Goal: Task Accomplishment & Management: Manage account settings

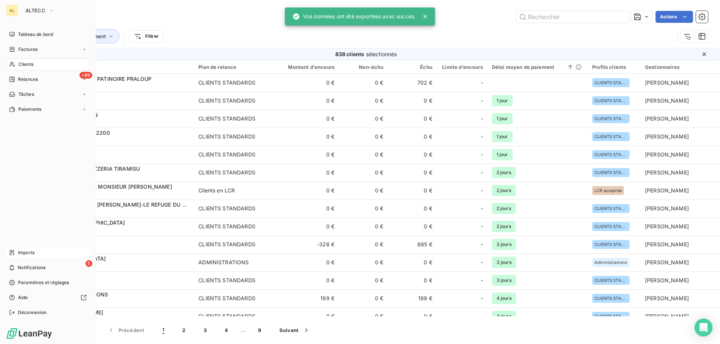
click at [28, 251] on span "Imports" at bounding box center [26, 253] width 16 height 7
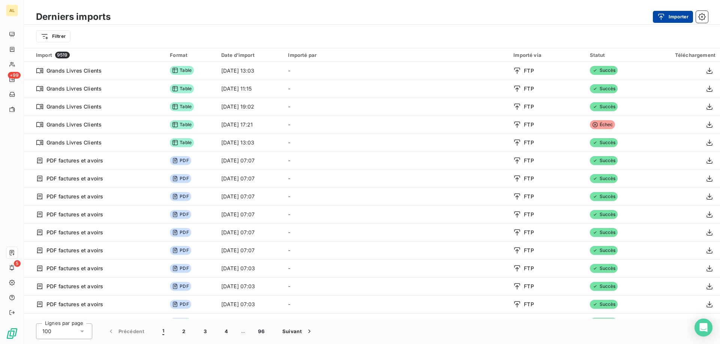
click at [675, 16] on button "Importer" at bounding box center [673, 17] width 40 height 12
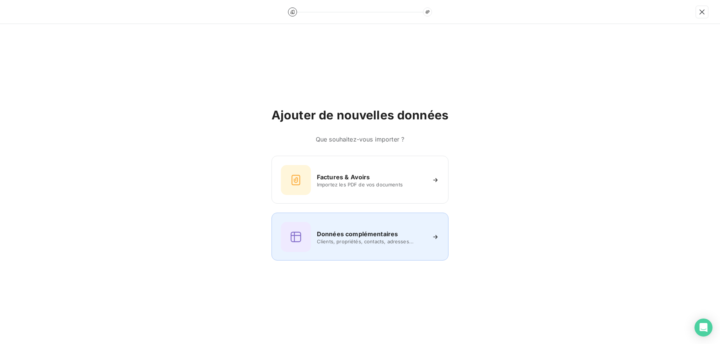
click at [333, 232] on h6 "Données complémentaires" at bounding box center [357, 234] width 81 height 9
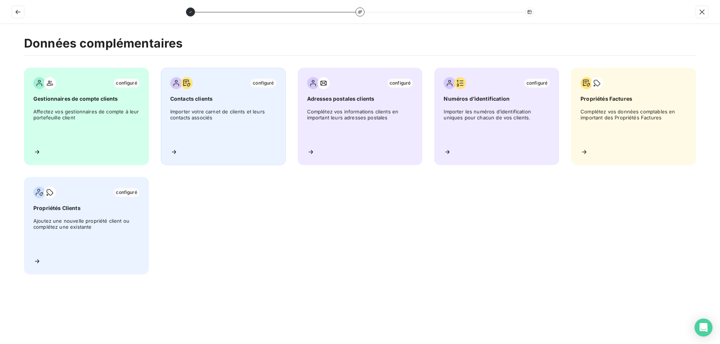
click at [217, 118] on span "Importer votre carnet de clients et leurs contacts associés" at bounding box center [223, 126] width 106 height 34
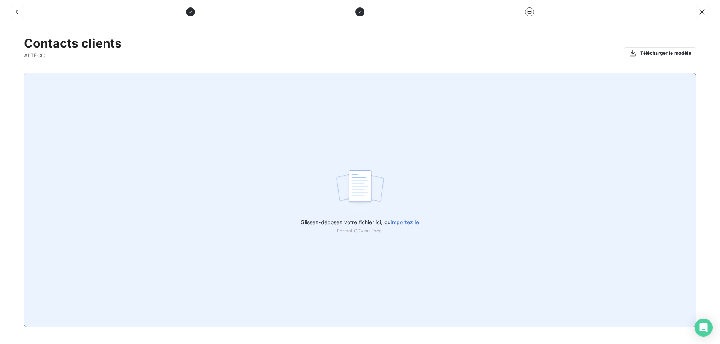
click at [345, 218] on label "Glissez-déposez votre fichier ici, ou importez le" at bounding box center [360, 221] width 118 height 14
click at [0, 73] on input "Glissez-déposez votre fichier ici, ou importez le" at bounding box center [0, 73] width 0 height 0
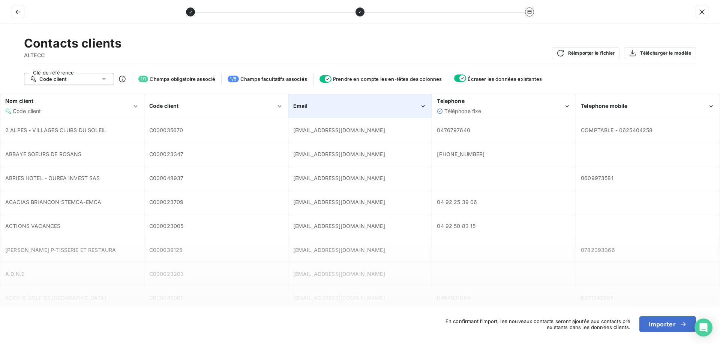
click at [362, 111] on div "Email" at bounding box center [360, 106] width 143 height 23
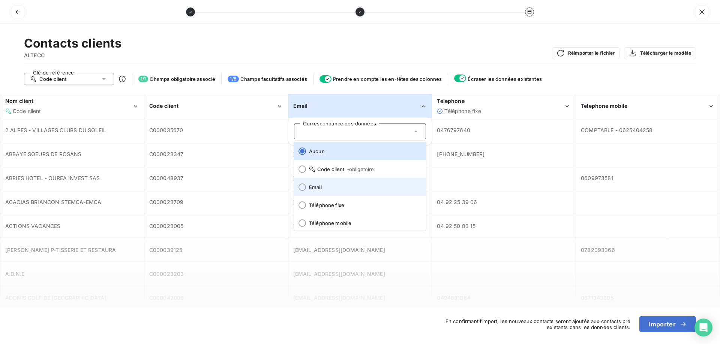
click at [332, 186] on span "Email" at bounding box center [364, 187] width 111 height 6
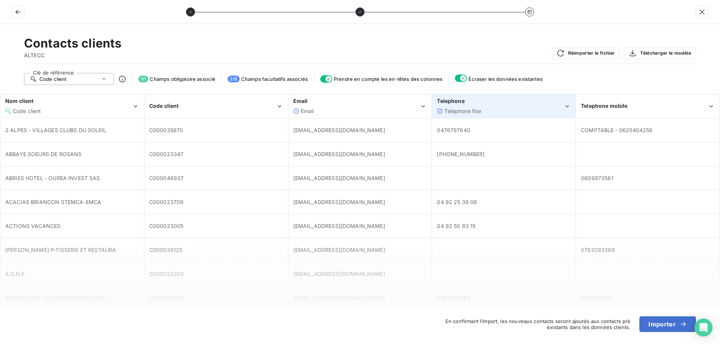
click at [539, 108] on div "Téléphone fixe" at bounding box center [500, 111] width 127 height 7
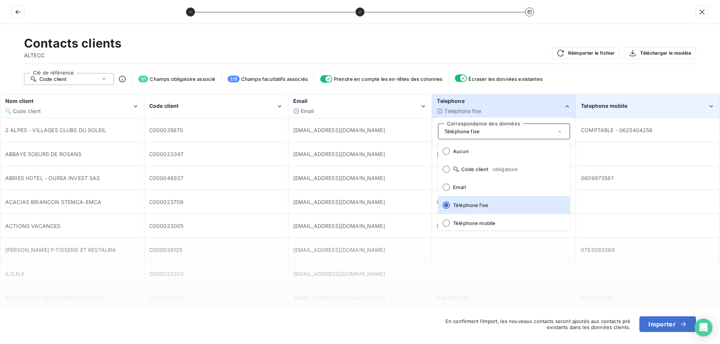
click at [623, 107] on span "Telephone mobile" at bounding box center [604, 106] width 46 height 6
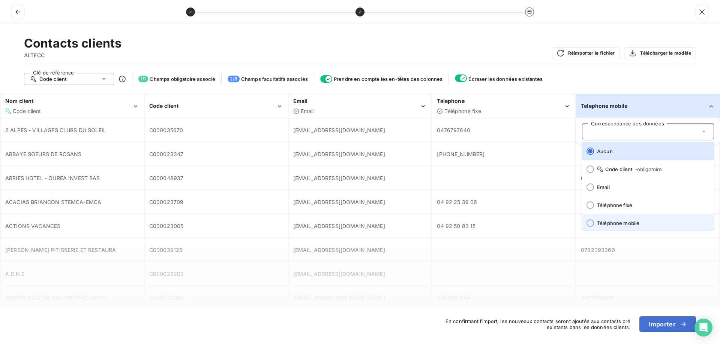
click at [615, 224] on span "Téléphone mobile" at bounding box center [652, 223] width 111 height 6
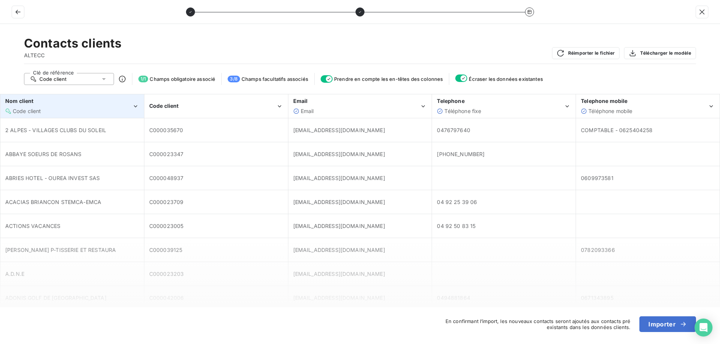
click at [122, 114] on div "Code client" at bounding box center [68, 111] width 127 height 7
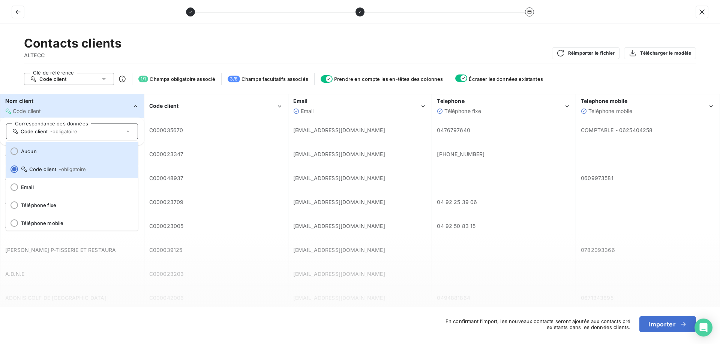
click at [79, 153] on span "Aucun" at bounding box center [76, 151] width 111 height 6
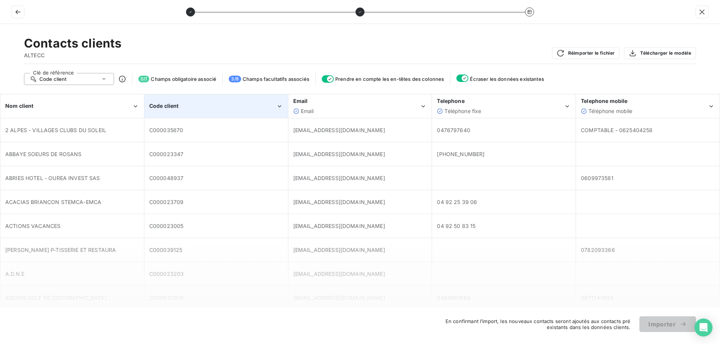
click at [189, 107] on div "Code client" at bounding box center [212, 105] width 127 height 7
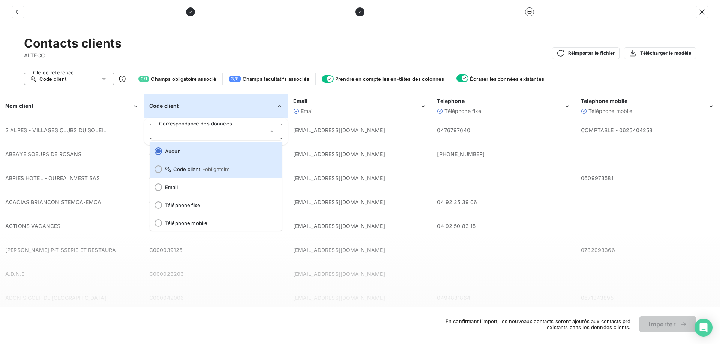
click at [199, 174] on li "Code client - obligatoire" at bounding box center [216, 169] width 132 height 18
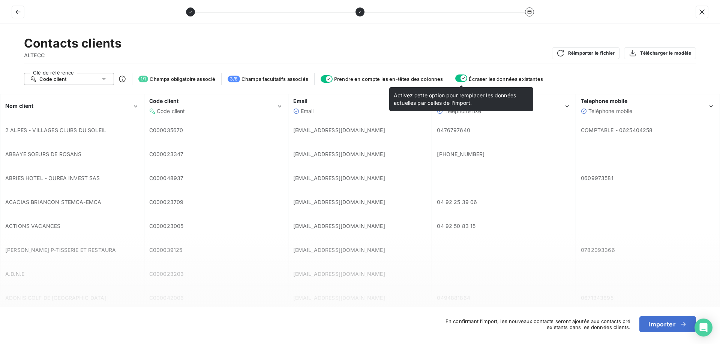
click at [461, 76] on icon "button" at bounding box center [463, 78] width 6 height 6
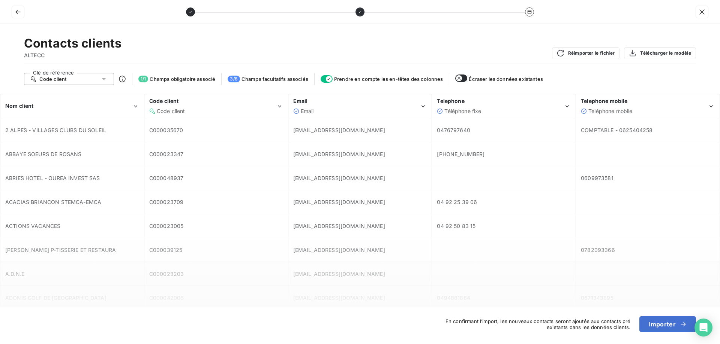
click at [461, 76] on icon "button" at bounding box center [459, 78] width 6 height 6
click at [683, 323] on icon "button" at bounding box center [682, 324] width 7 height 7
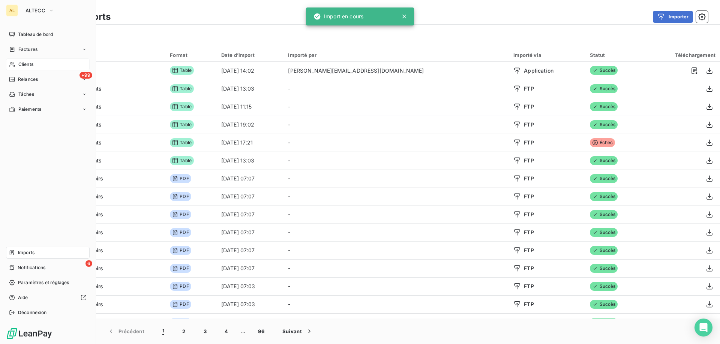
click at [26, 68] on div "Clients" at bounding box center [48, 64] width 84 height 12
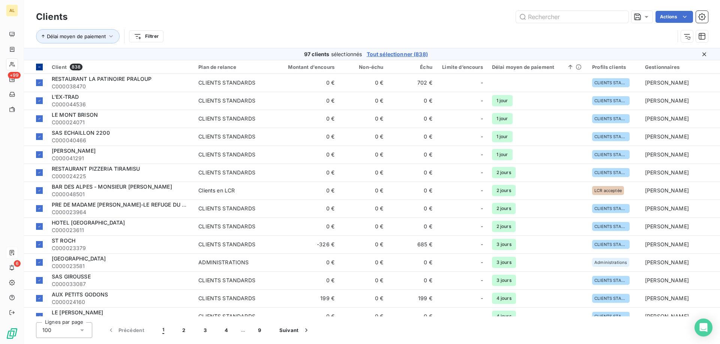
click at [40, 66] on icon at bounding box center [39, 67] width 4 height 4
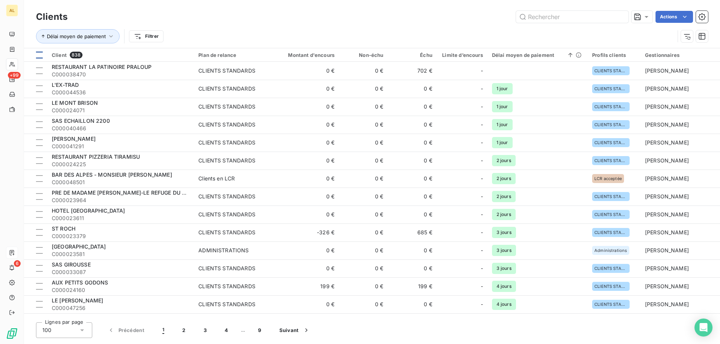
click at [39, 55] on div at bounding box center [39, 55] width 7 height 7
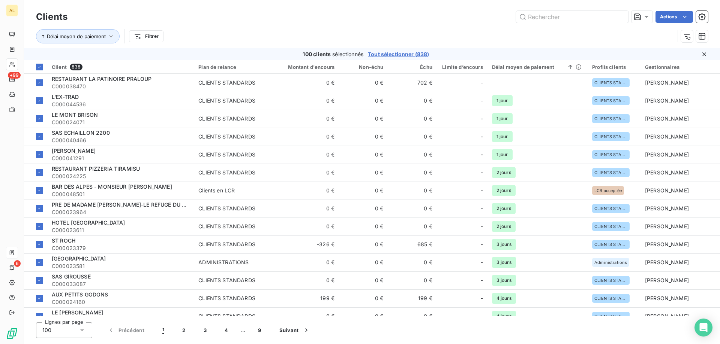
click at [404, 52] on span "Tout sélectionner (838)" at bounding box center [398, 54] width 61 height 7
click at [689, 17] on html "AL +99 6 Clients Actions Délai moyen de paiement Filtrer 838 clients sélectionn…" at bounding box center [360, 172] width 720 height 344
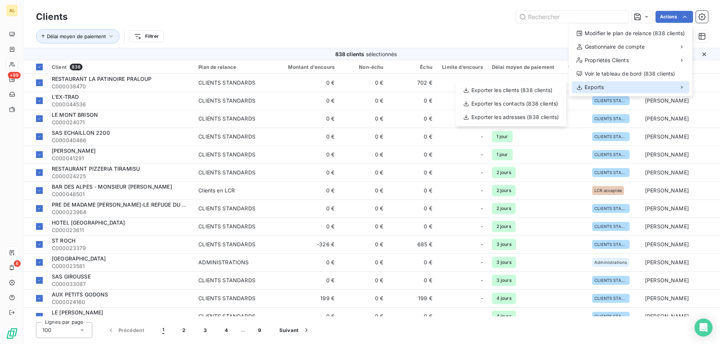
click at [641, 88] on div "Exports" at bounding box center [630, 87] width 117 height 12
click at [531, 104] on div "Exporter les contacts (838 clients)" at bounding box center [510, 104] width 105 height 12
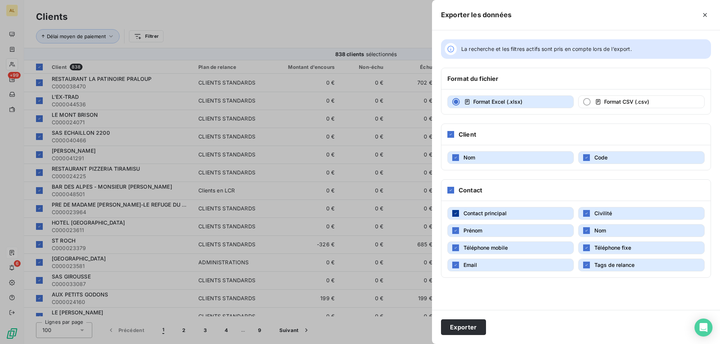
click at [452, 215] on div "button" at bounding box center [455, 213] width 7 height 7
drag, startPoint x: 455, startPoint y: 231, endPoint x: 593, endPoint y: 221, distance: 138.3
click at [459, 231] on button "Prénom" at bounding box center [510, 231] width 126 height 13
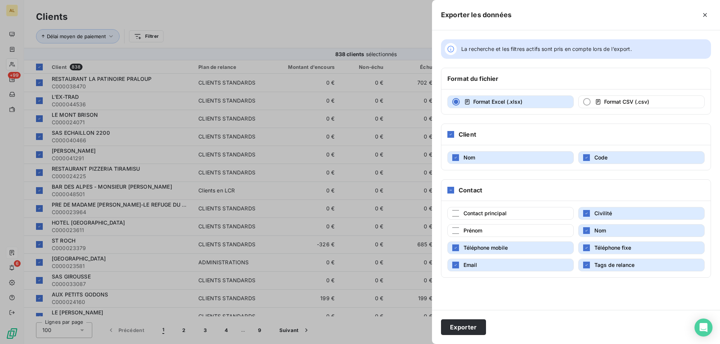
drag, startPoint x: 595, startPoint y: 213, endPoint x: 591, endPoint y: 231, distance: 17.9
click at [594, 214] on button "Civilité" at bounding box center [641, 213] width 126 height 13
click at [591, 234] on button "Nom" at bounding box center [641, 231] width 126 height 13
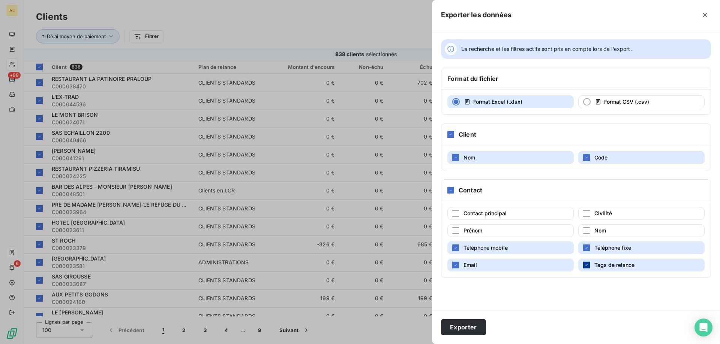
click at [584, 264] on icon "button" at bounding box center [586, 265] width 4 height 4
click at [457, 326] on button "Exporter" at bounding box center [463, 328] width 45 height 16
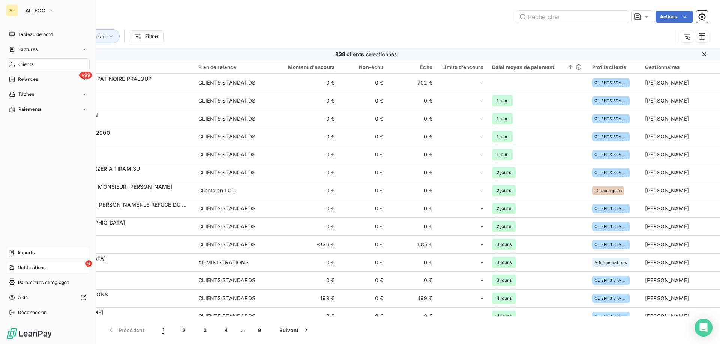
click at [15, 265] on div "6 Notifications" at bounding box center [48, 268] width 84 height 12
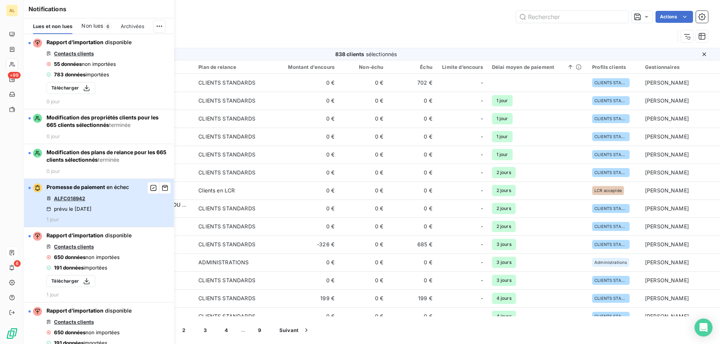
click at [99, 192] on div "Promesse de paiement en échec ALFC018942 prévu le [DATE] 1 jour" at bounding box center [87, 203] width 82 height 39
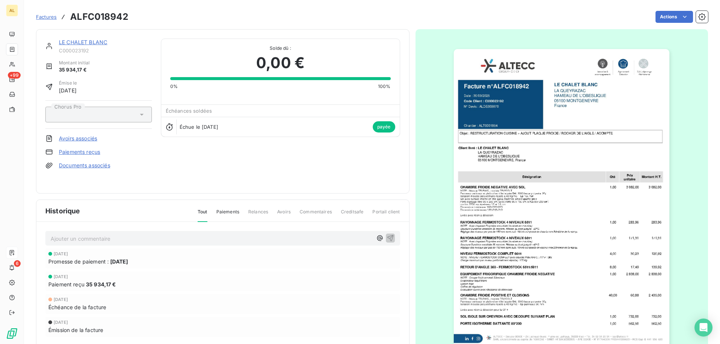
click at [50, 14] on span "Factures" at bounding box center [46, 17] width 21 height 6
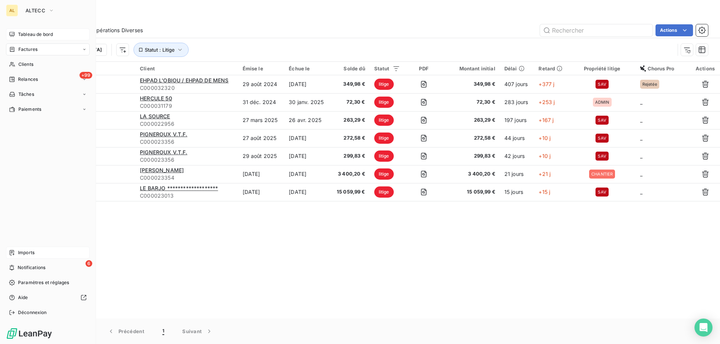
click at [22, 33] on span "Tableau de bord" at bounding box center [35, 34] width 35 height 7
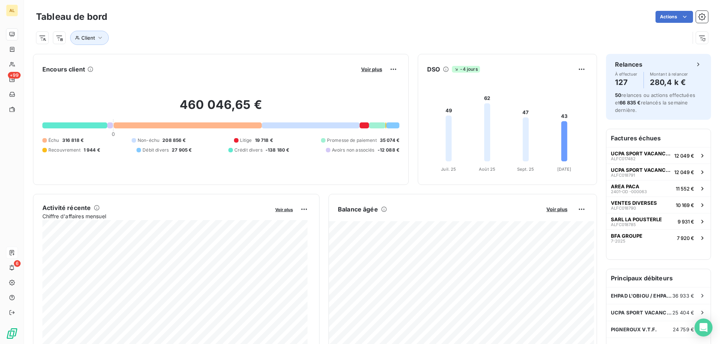
click at [334, 31] on div "Client" at bounding box center [362, 38] width 653 height 14
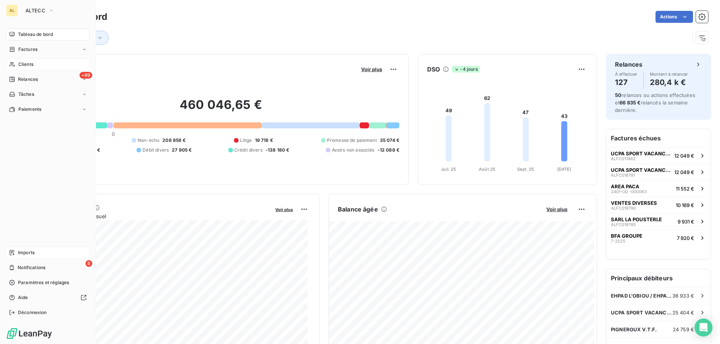
click at [45, 67] on div "Clients" at bounding box center [48, 64] width 84 height 12
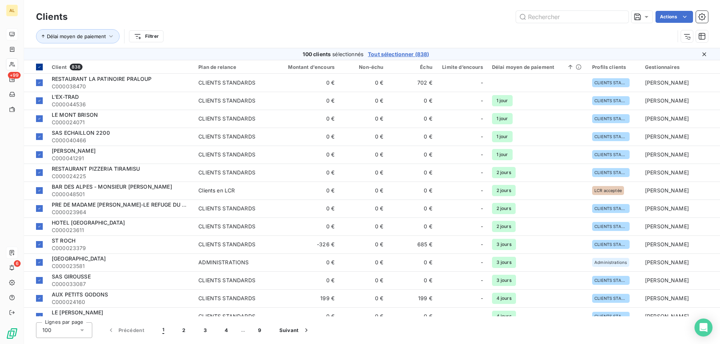
click at [40, 64] on div at bounding box center [39, 67] width 7 height 7
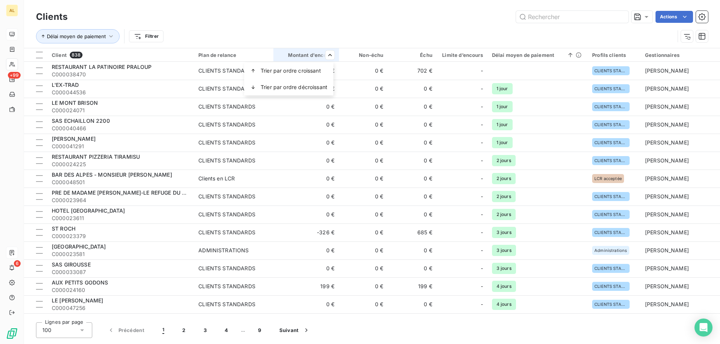
click at [433, 53] on html "AL +99 6 Clients Actions Délai moyen de paiement Filtrer Client 838 Plan de rel…" at bounding box center [360, 172] width 720 height 344
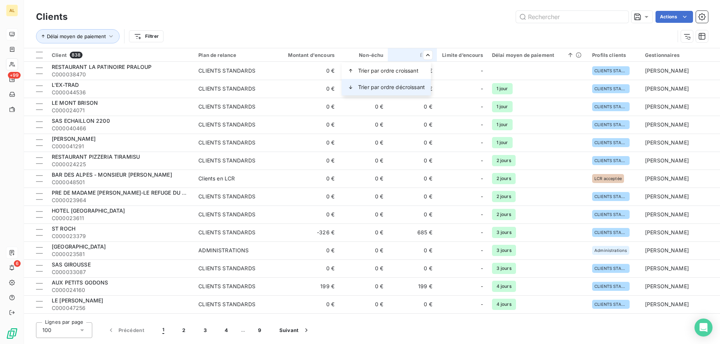
click at [393, 87] on span "Trier par ordre décroissant" at bounding box center [391, 87] width 67 height 7
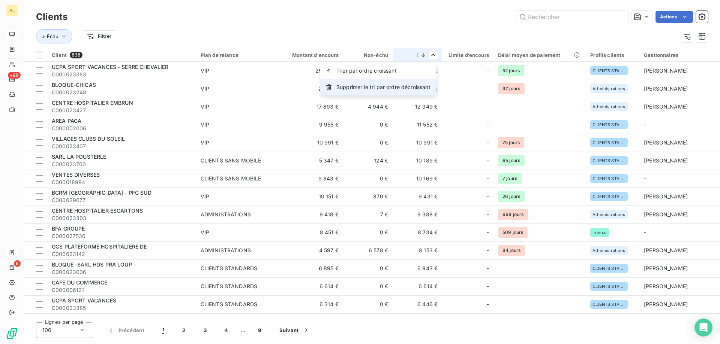
click at [412, 93] on div "Supprimer le tri par ordre décroissant" at bounding box center [378, 87] width 117 height 16
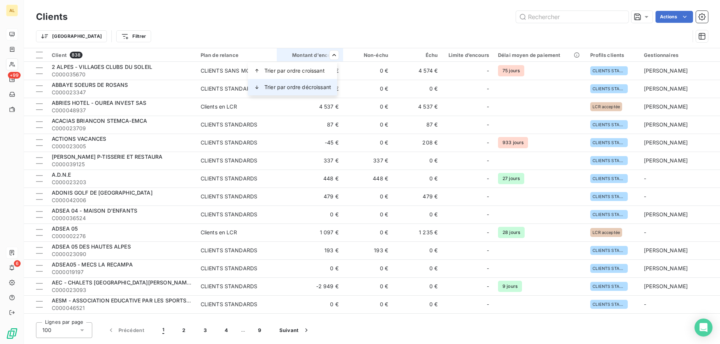
click at [315, 83] on div "Trier par ordre décroissant" at bounding box center [292, 87] width 89 height 16
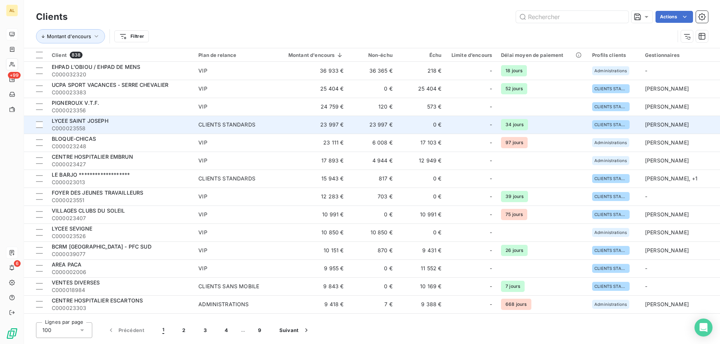
click at [57, 118] on span "LYCEE SAINT JOSEPH" at bounding box center [80, 121] width 57 height 6
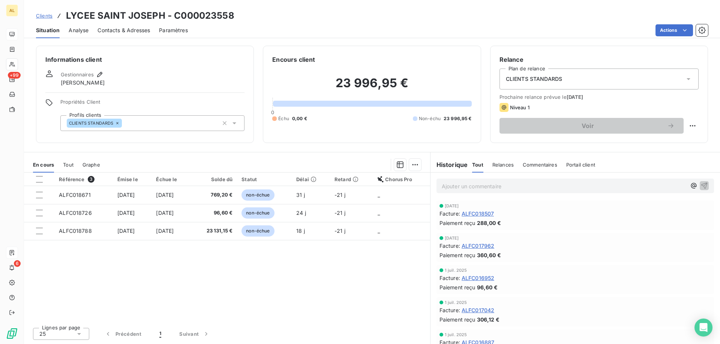
click at [120, 30] on span "Contacts & Adresses" at bounding box center [123, 30] width 52 height 7
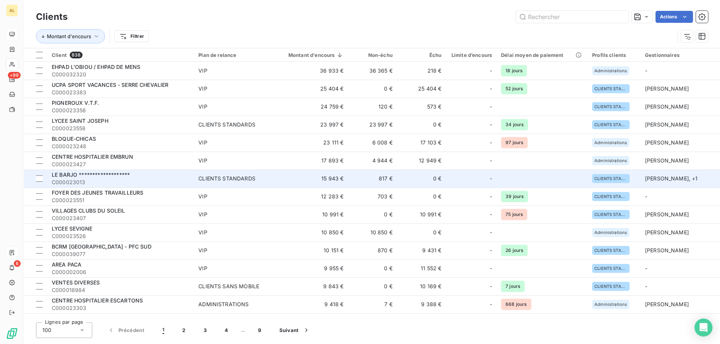
drag, startPoint x: 120, startPoint y: 175, endPoint x: 79, endPoint y: 177, distance: 41.2
click at [79, 177] on span "**********" at bounding box center [91, 175] width 78 height 6
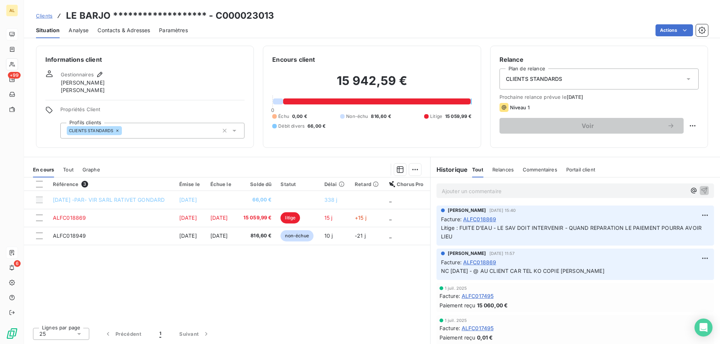
click at [111, 28] on span "Contacts & Adresses" at bounding box center [123, 30] width 52 height 7
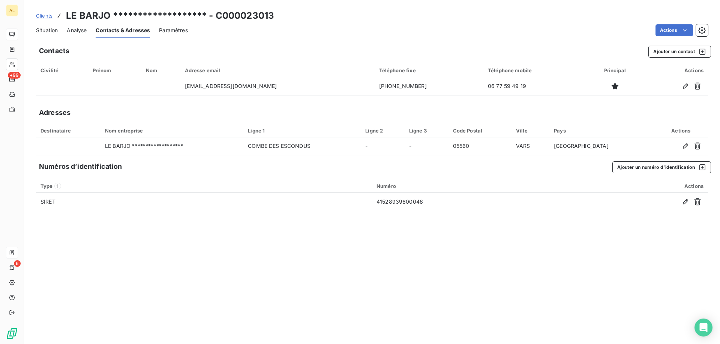
click at [51, 31] on span "Situation" at bounding box center [47, 30] width 22 height 7
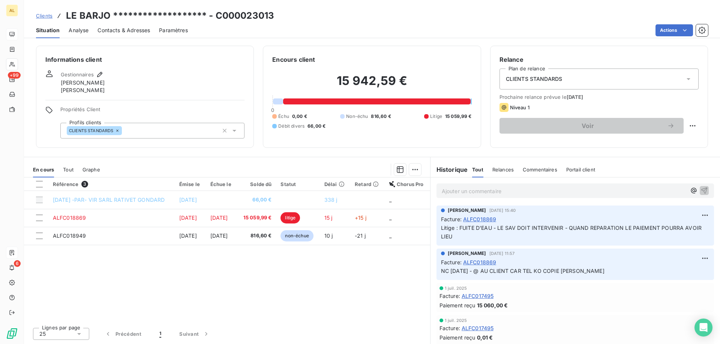
click at [39, 12] on link "Clients" at bounding box center [44, 15] width 16 height 7
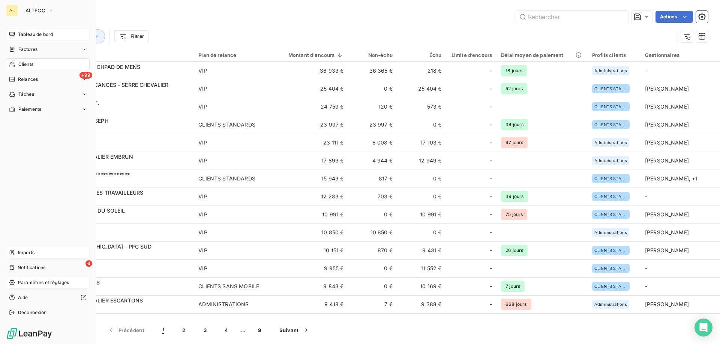
click at [46, 283] on span "Paramètres et réglages" at bounding box center [43, 283] width 51 height 7
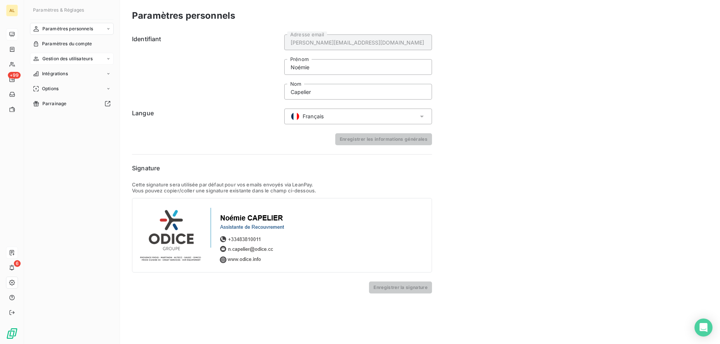
click at [80, 58] on span "Gestion des utilisateurs" at bounding box center [67, 58] width 51 height 7
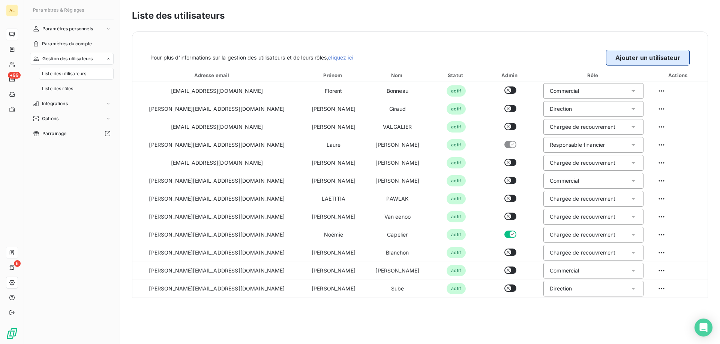
click at [657, 56] on button "Ajouter un utilisateur" at bounding box center [648, 58] width 84 height 16
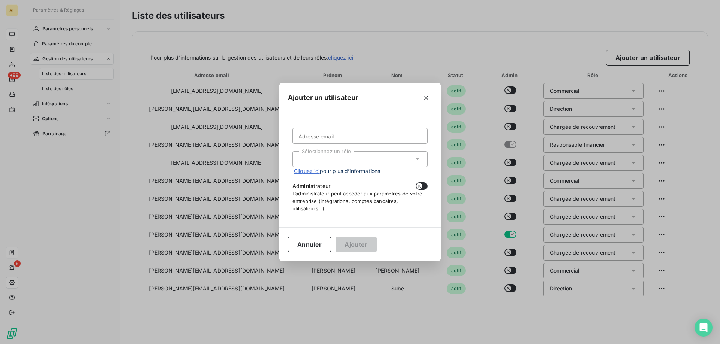
click at [345, 145] on form "Adresse email Sélectionnez un rôle Cliquez ici pour plus d’informations Adminis…" at bounding box center [359, 170] width 135 height 84
click at [345, 140] on input "Adresse email" at bounding box center [359, 136] width 135 height 16
click at [424, 96] on icon "button" at bounding box center [425, 97] width 7 height 7
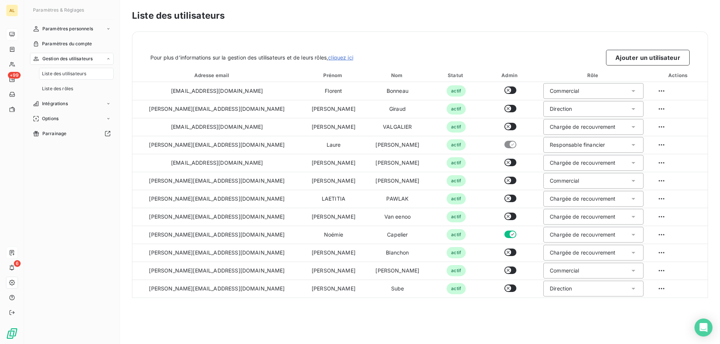
click at [474, 28] on div "Liste des utilisateurs Pour plus d’informations sur la gestion des utilisateurs…" at bounding box center [420, 172] width 600 height 344
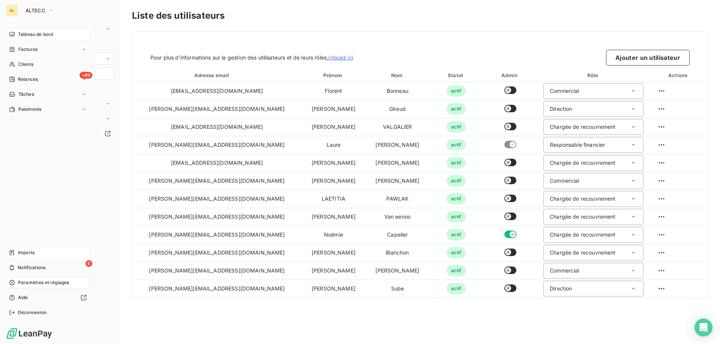
click at [10, 4] on div "AL ALTECC Tableau de bord Factures Clients +99 Relances Tâches Paiements Import…" at bounding box center [48, 172] width 96 height 344
click at [30, 9] on span "ALTECC" at bounding box center [35, 10] width 20 height 6
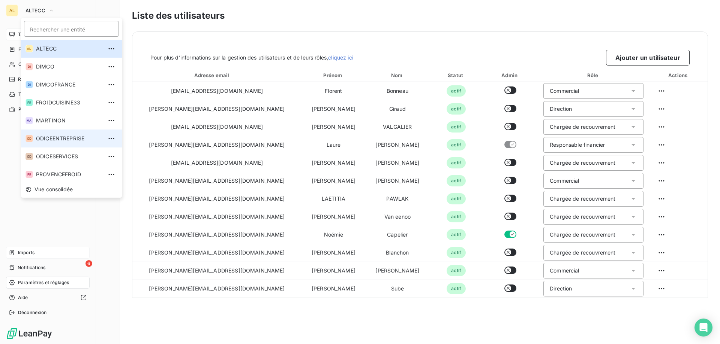
scroll to position [39, 0]
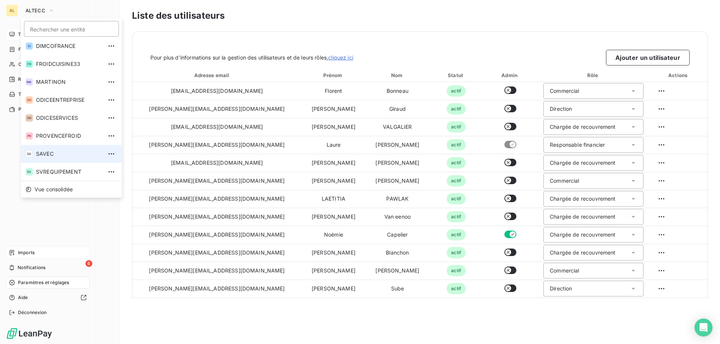
click at [73, 158] on li "SA SAVEC" at bounding box center [71, 154] width 101 height 18
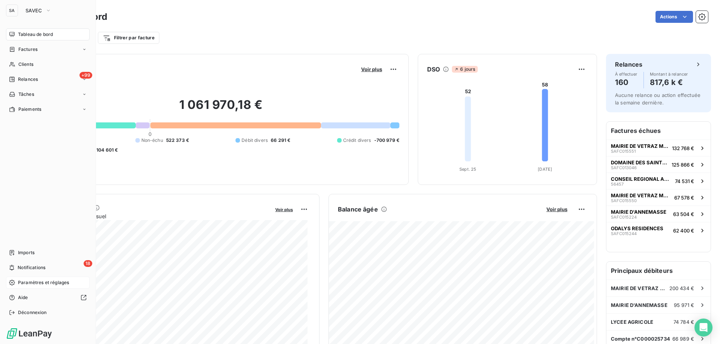
click at [35, 283] on span "Paramètres et réglages" at bounding box center [43, 283] width 51 height 7
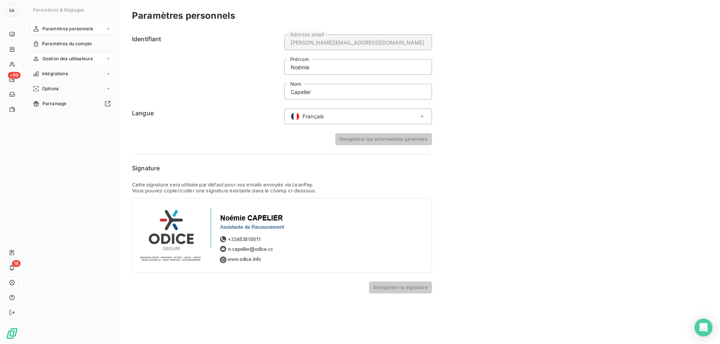
click at [84, 60] on span "Gestion des utilisateurs" at bounding box center [67, 58] width 51 height 7
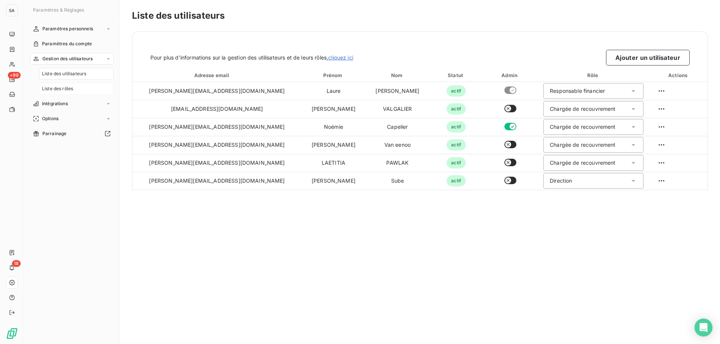
click at [84, 90] on div "Liste des rôles" at bounding box center [76, 89] width 75 height 12
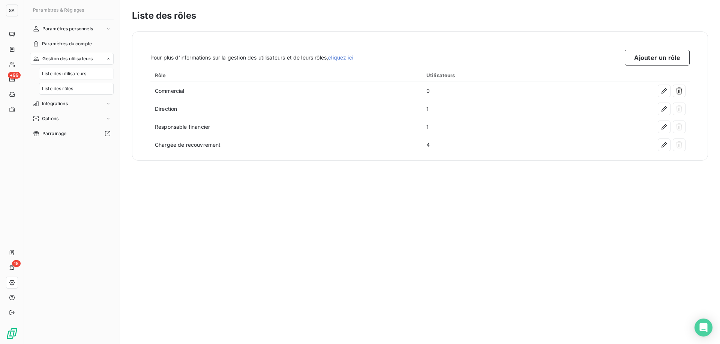
click at [68, 74] on span "Liste des utilisateurs" at bounding box center [64, 73] width 44 height 7
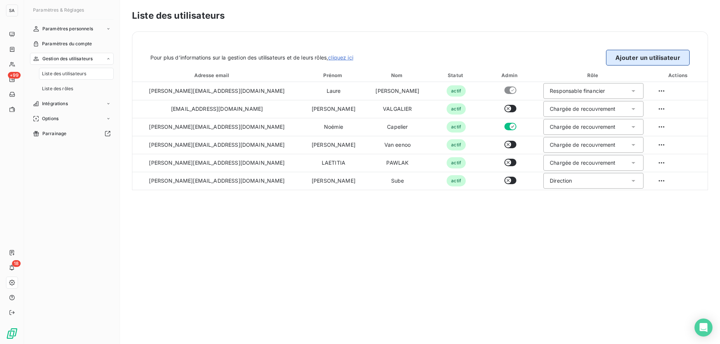
click at [637, 53] on button "Ajouter un utilisateur" at bounding box center [648, 58] width 84 height 16
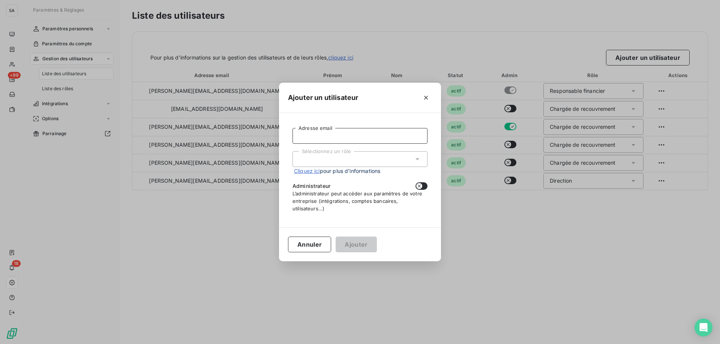
click at [329, 136] on input "Adresse email" at bounding box center [359, 136] width 135 height 16
paste input "[EMAIL_ADDRESS][DOMAIN_NAME]"
type input "[EMAIL_ADDRESS][DOMAIN_NAME]"
click at [334, 162] on div "Sélectionnez un rôle" at bounding box center [359, 159] width 135 height 16
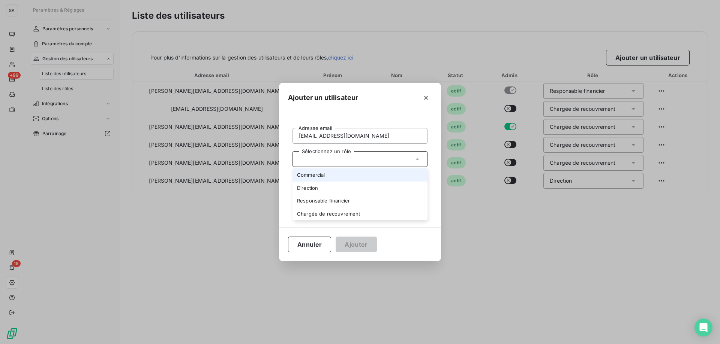
click at [327, 177] on li "Commercial" at bounding box center [359, 175] width 135 height 13
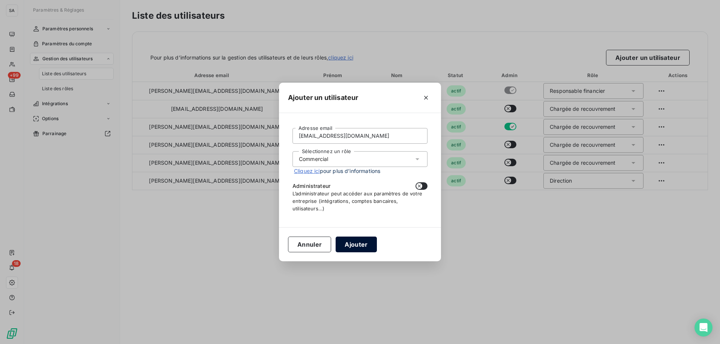
click at [355, 245] on button "Ajouter" at bounding box center [355, 245] width 41 height 16
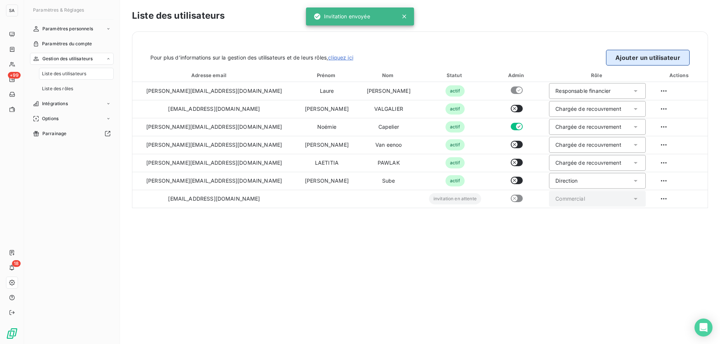
click at [652, 54] on button "Ajouter un utilisateur" at bounding box center [648, 58] width 84 height 16
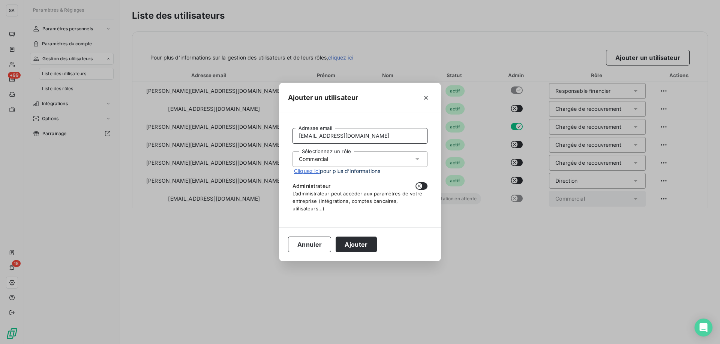
drag, startPoint x: 339, startPoint y: 136, endPoint x: 283, endPoint y: 136, distance: 55.9
click at [283, 136] on div "[EMAIL_ADDRESS][DOMAIN_NAME] Adresse email Sélectionnez un rôle Commercial Cliq…" at bounding box center [360, 170] width 162 height 114
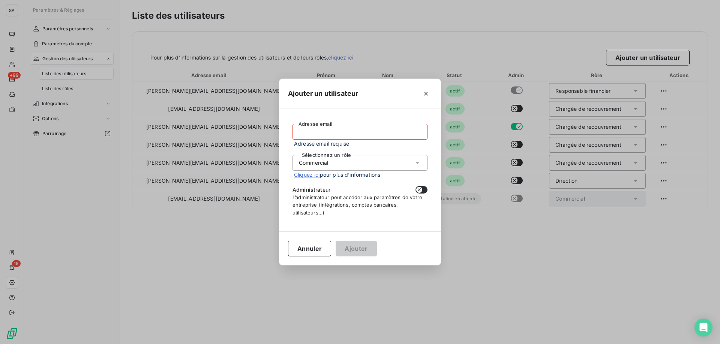
click at [345, 137] on input "Adresse email" at bounding box center [359, 132] width 135 height 16
paste input "[EMAIL_ADDRESS][DOMAIN_NAME]"
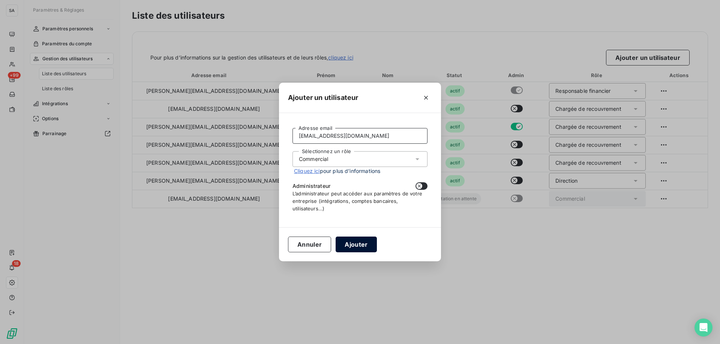
type input "[EMAIL_ADDRESS][DOMAIN_NAME]"
click at [353, 247] on button "Ajouter" at bounding box center [355, 245] width 41 height 16
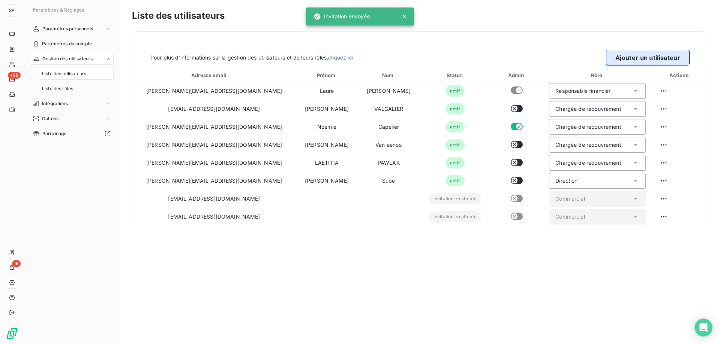
drag, startPoint x: 643, startPoint y: 60, endPoint x: 634, endPoint y: 60, distance: 9.0
click at [643, 60] on button "Ajouter un utilisateur" at bounding box center [648, 58] width 84 height 16
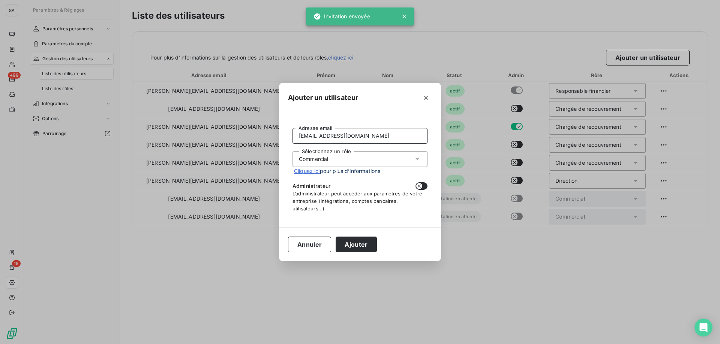
drag, startPoint x: 350, startPoint y: 133, endPoint x: 240, endPoint y: 145, distance: 110.5
click at [243, 145] on div "Ajouter un utilisateur [EMAIL_ADDRESS][DOMAIN_NAME] Adresse email Sélectionnez …" at bounding box center [360, 172] width 720 height 344
paste input "jbirac"
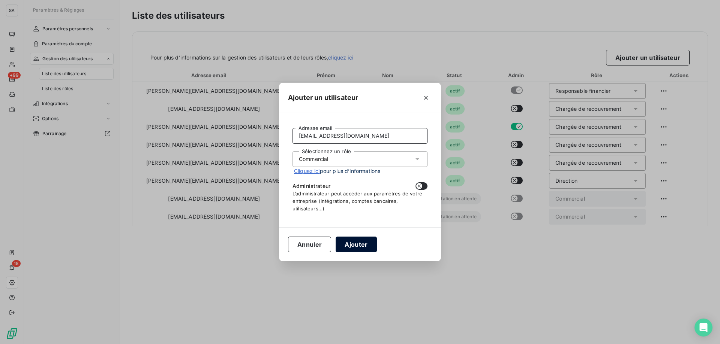
type input "[EMAIL_ADDRESS][DOMAIN_NAME]"
click at [354, 242] on button "Ajouter" at bounding box center [355, 245] width 41 height 16
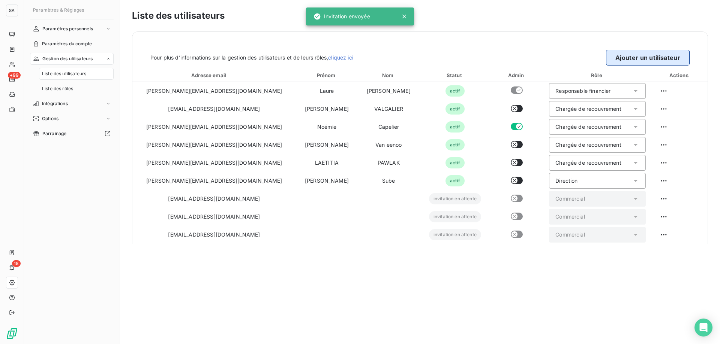
click at [677, 56] on button "Ajouter un utilisateur" at bounding box center [648, 58] width 84 height 16
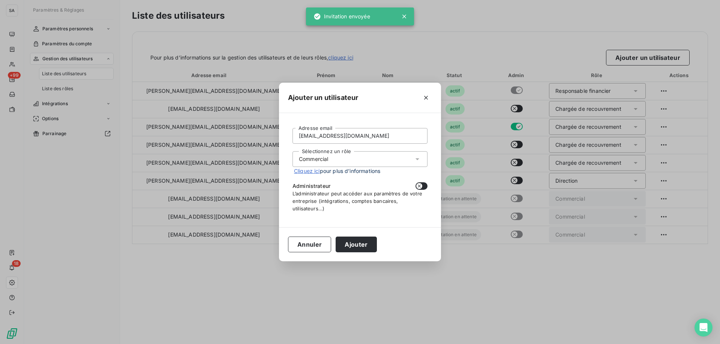
click at [383, 127] on div "[EMAIL_ADDRESS][DOMAIN_NAME] Adresse email Sélectionnez un rôle Commercial Cliq…" at bounding box center [360, 170] width 144 height 96
drag, startPoint x: 368, startPoint y: 131, endPoint x: 175, endPoint y: 134, distance: 193.1
click at [131, 131] on div "Ajouter un utilisateur [EMAIL_ADDRESS][DOMAIN_NAME] Adresse email Sélectionnez …" at bounding box center [360, 172] width 720 height 344
paste input "lrohmer"
type input "[EMAIL_ADDRESS][DOMAIN_NAME]"
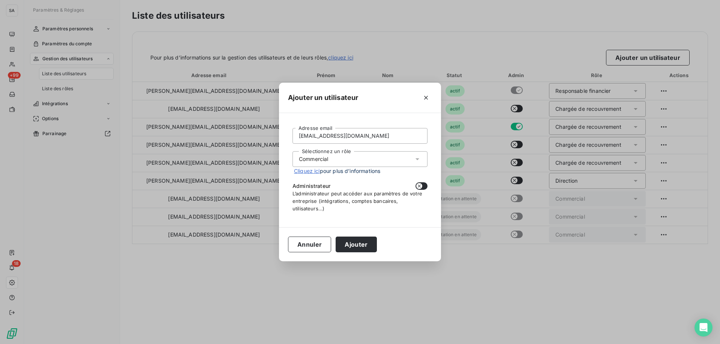
click at [325, 157] on div "Commercial" at bounding box center [314, 159] width 30 height 7
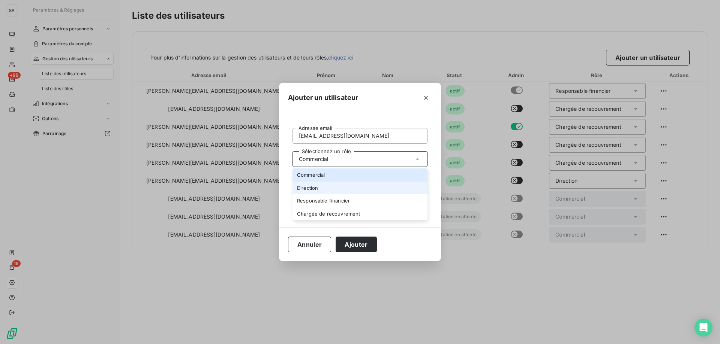
click at [325, 185] on li "Direction" at bounding box center [359, 188] width 135 height 13
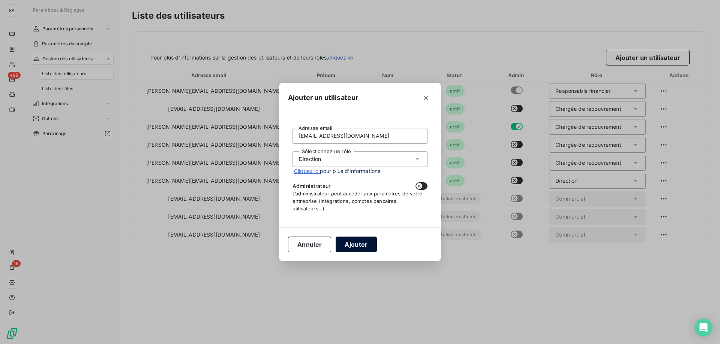
click at [355, 246] on button "Ajouter" at bounding box center [355, 245] width 41 height 16
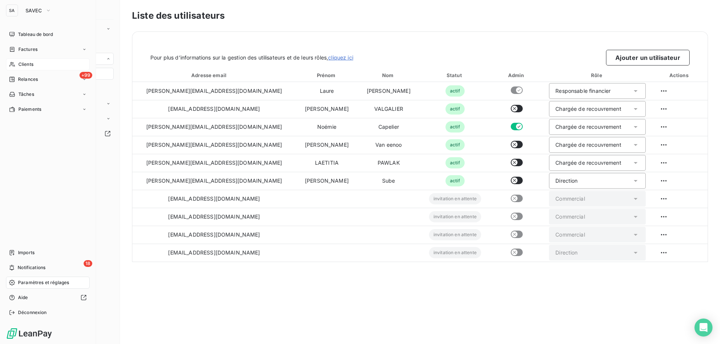
click at [40, 63] on div "Clients" at bounding box center [48, 64] width 84 height 12
